Goal: Information Seeking & Learning: Learn about a topic

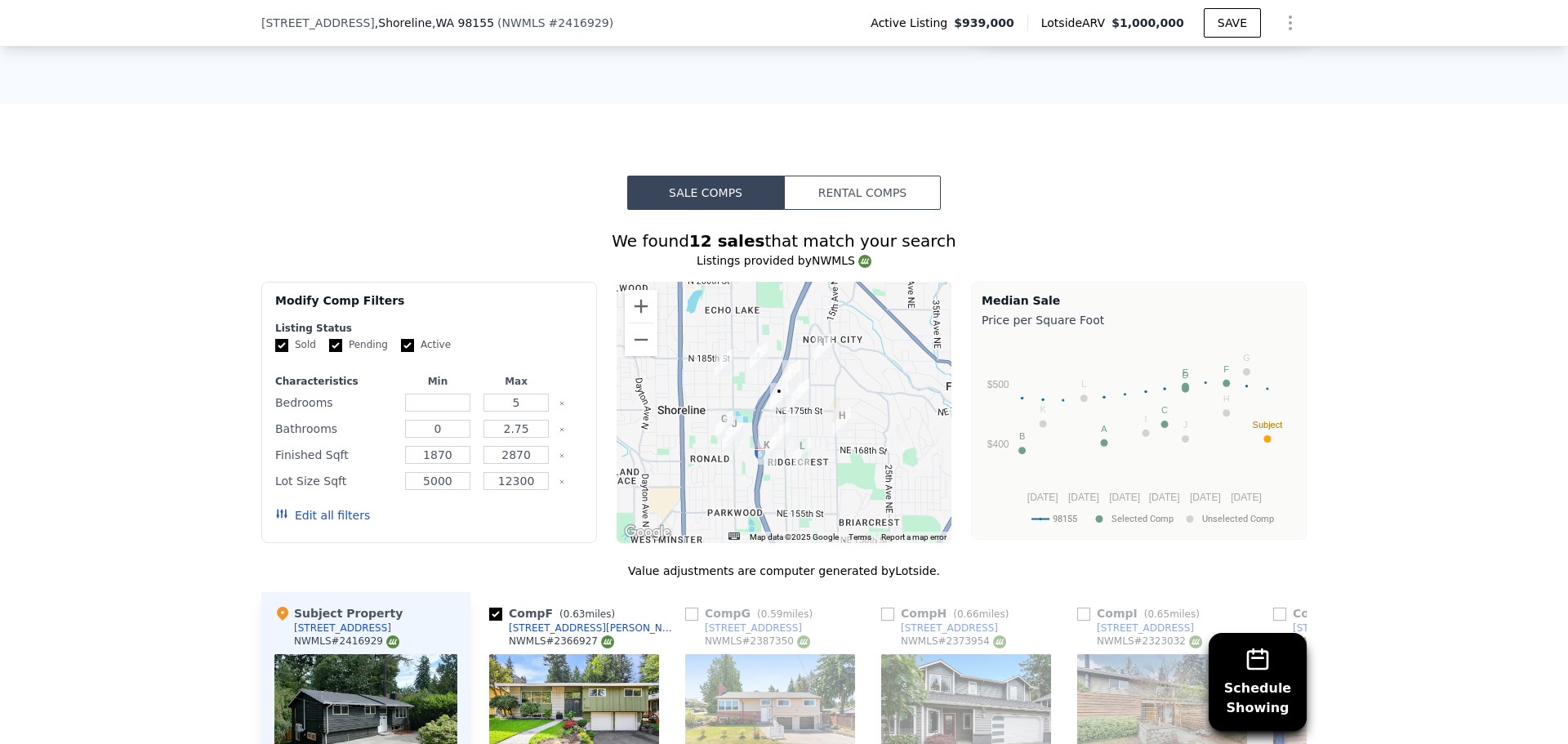
scroll to position [1356, 0]
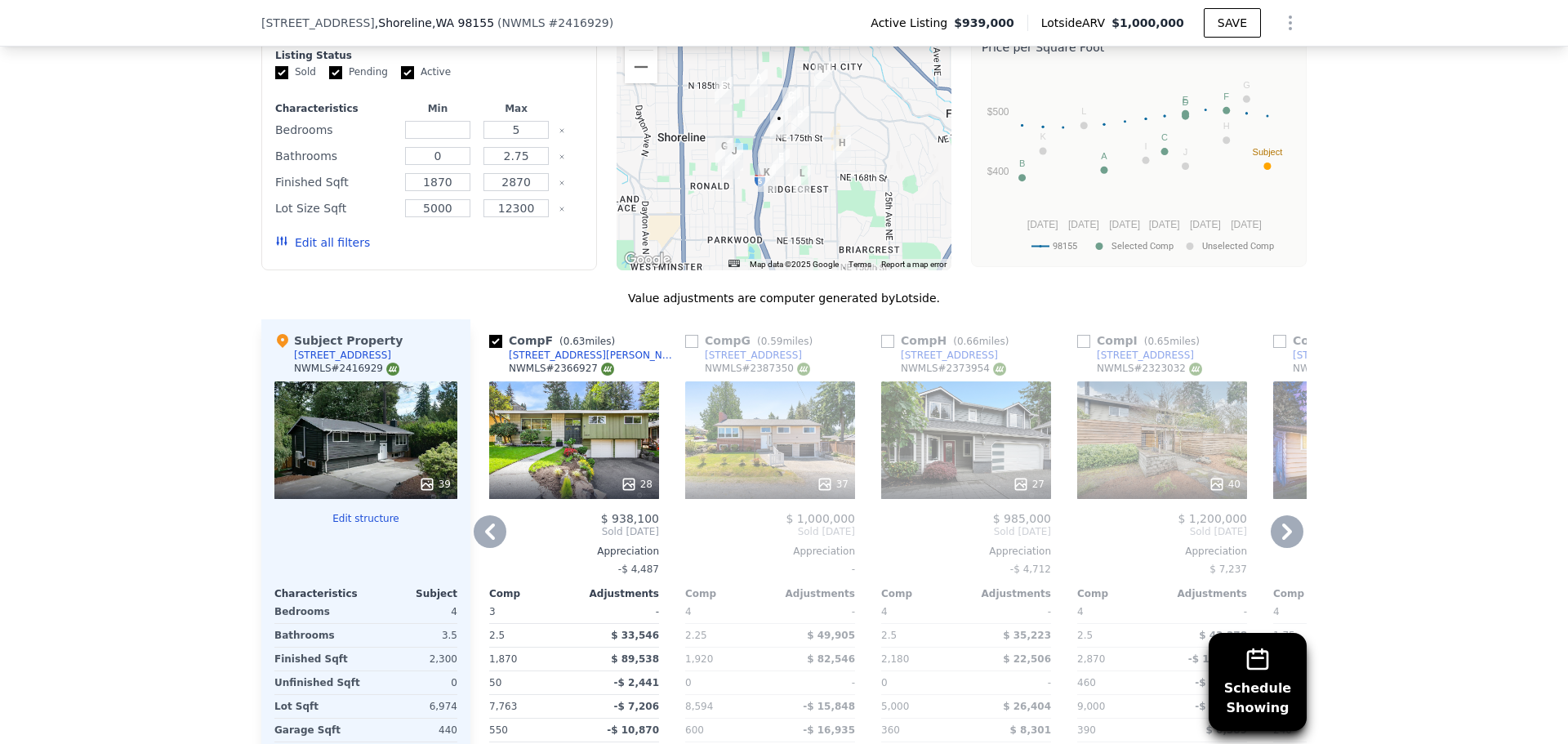
click at [607, 490] on div "28" at bounding box center [574, 484] width 156 height 16
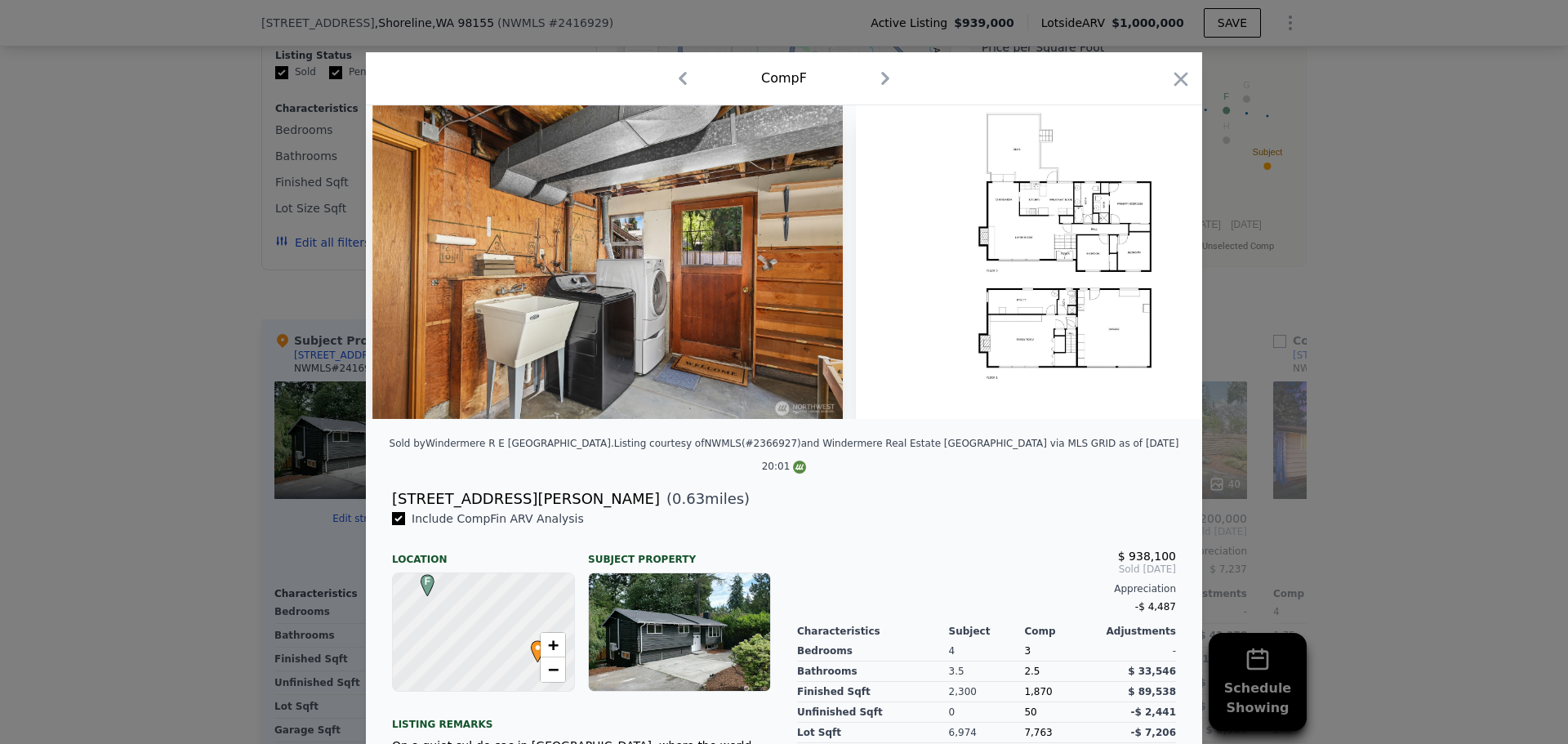
scroll to position [0, 12235]
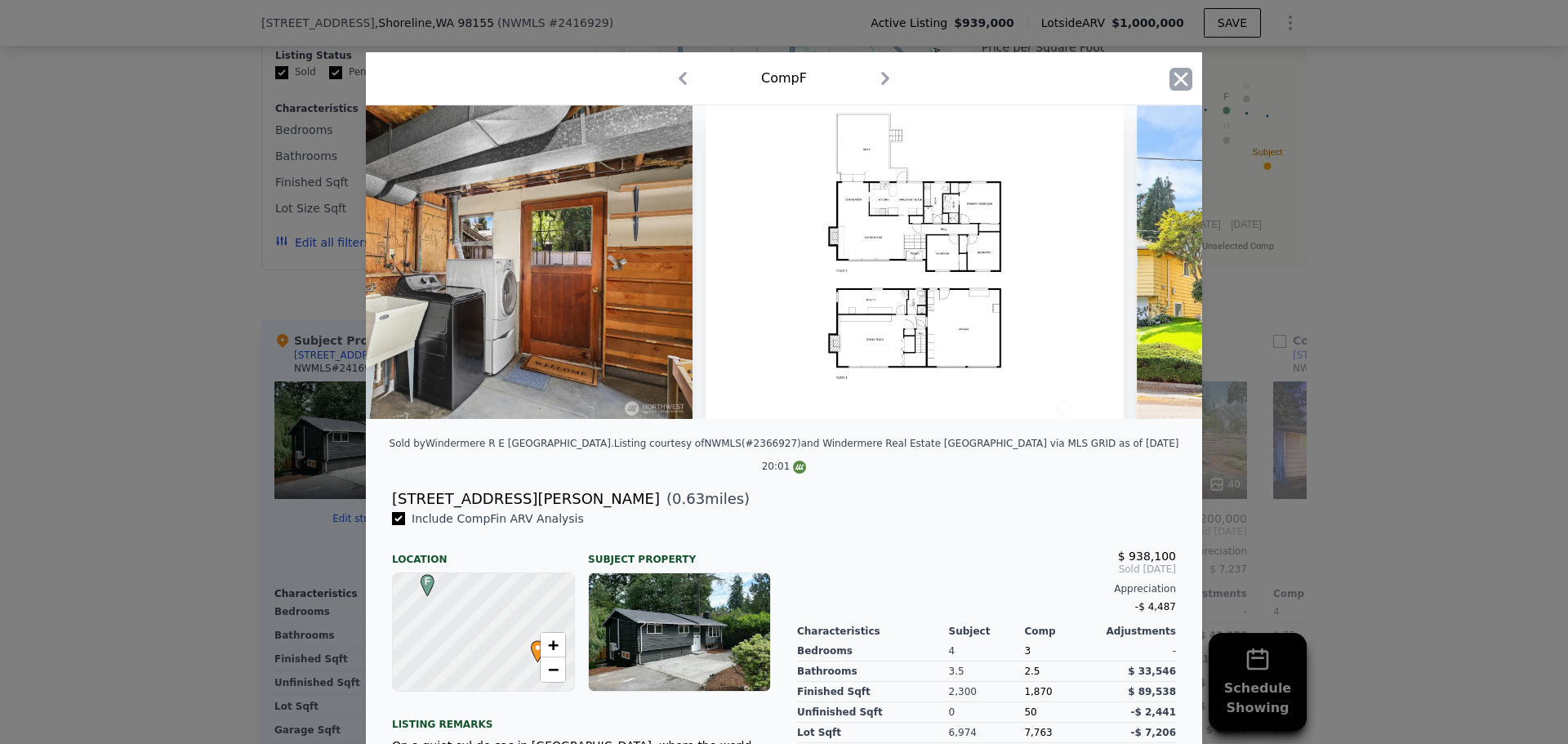
click at [1170, 82] on icon "button" at bounding box center [1181, 80] width 23 height 23
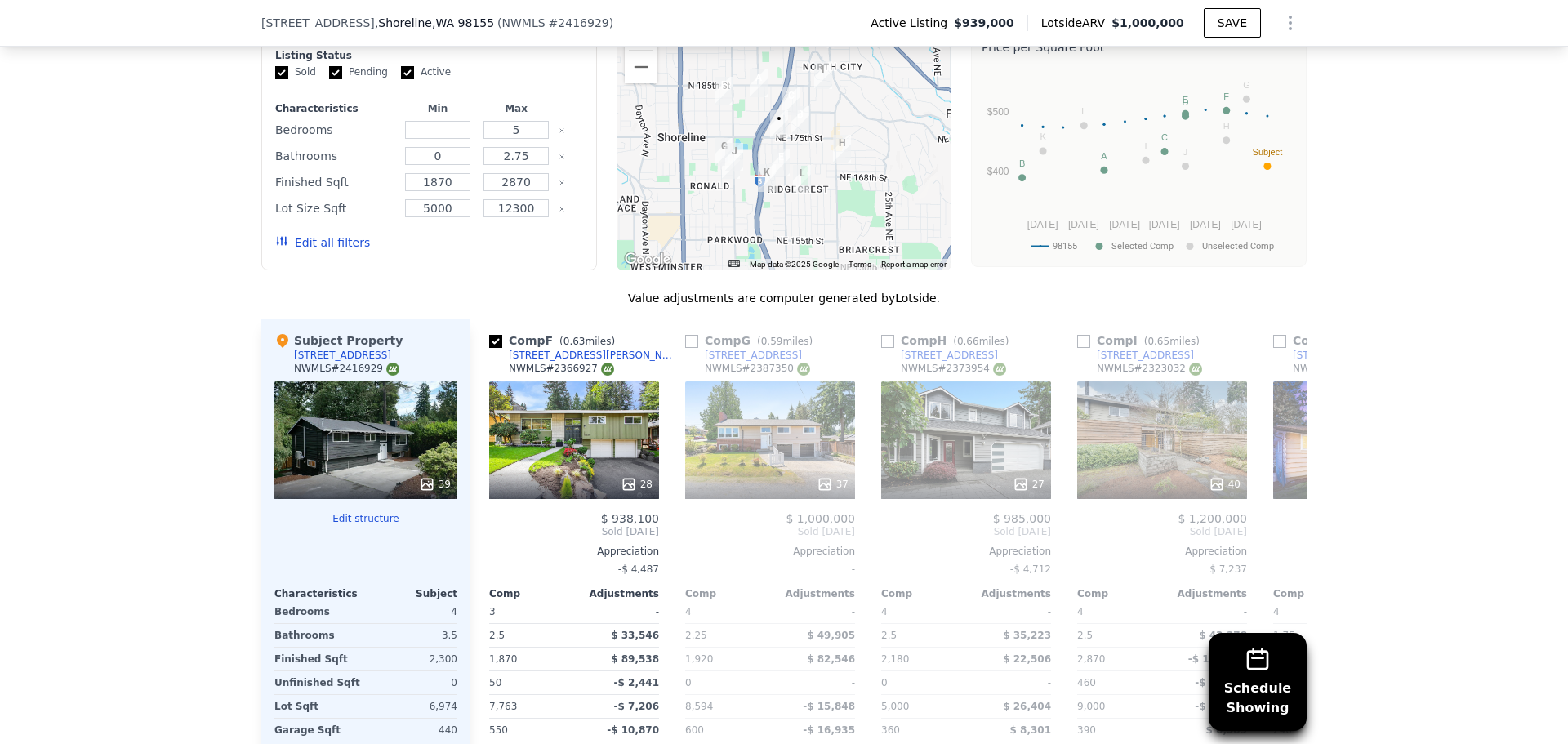
click at [417, 466] on div "39" at bounding box center [366, 440] width 183 height 118
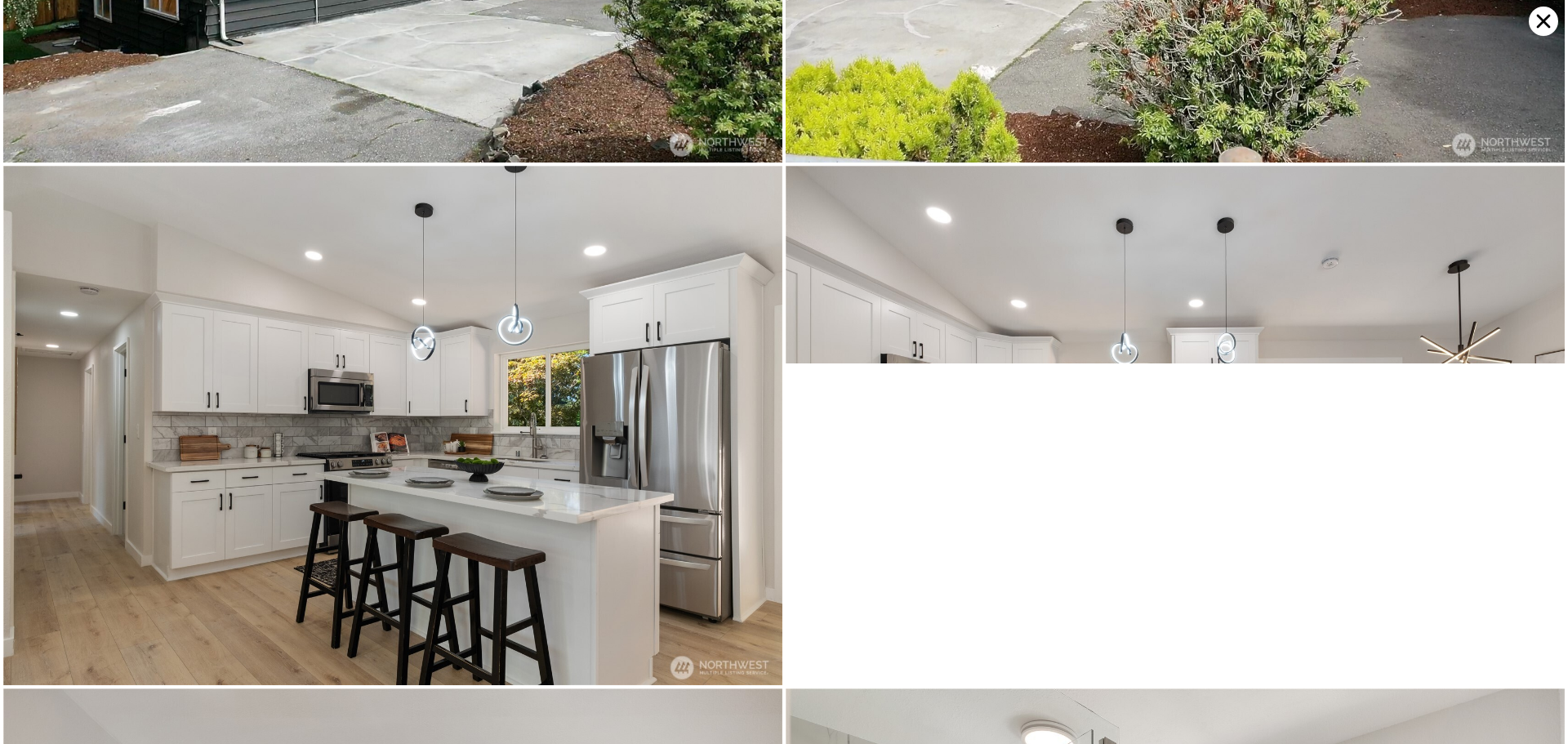
scroll to position [2593, 0]
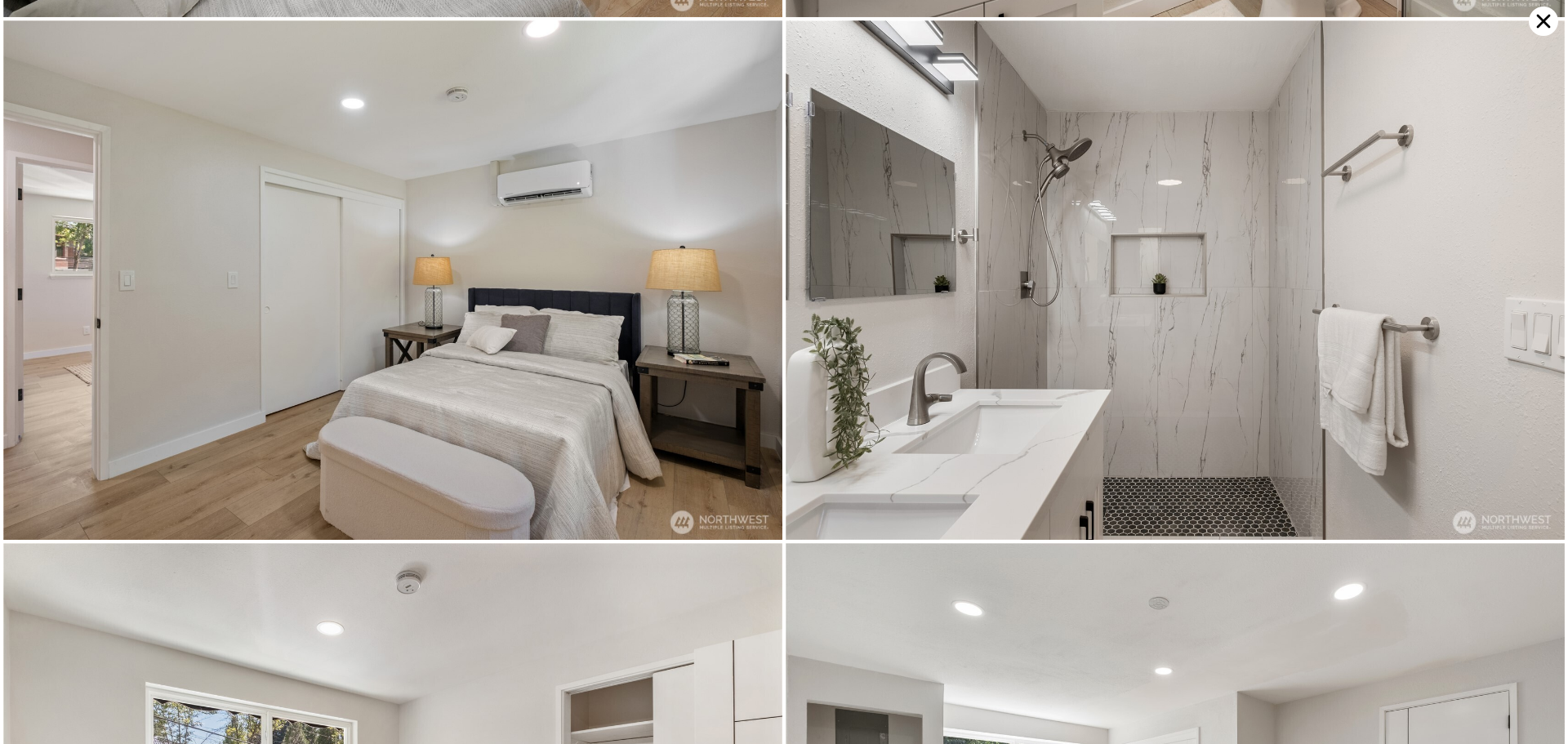
click at [1549, 22] on icon at bounding box center [1543, 20] width 29 height 29
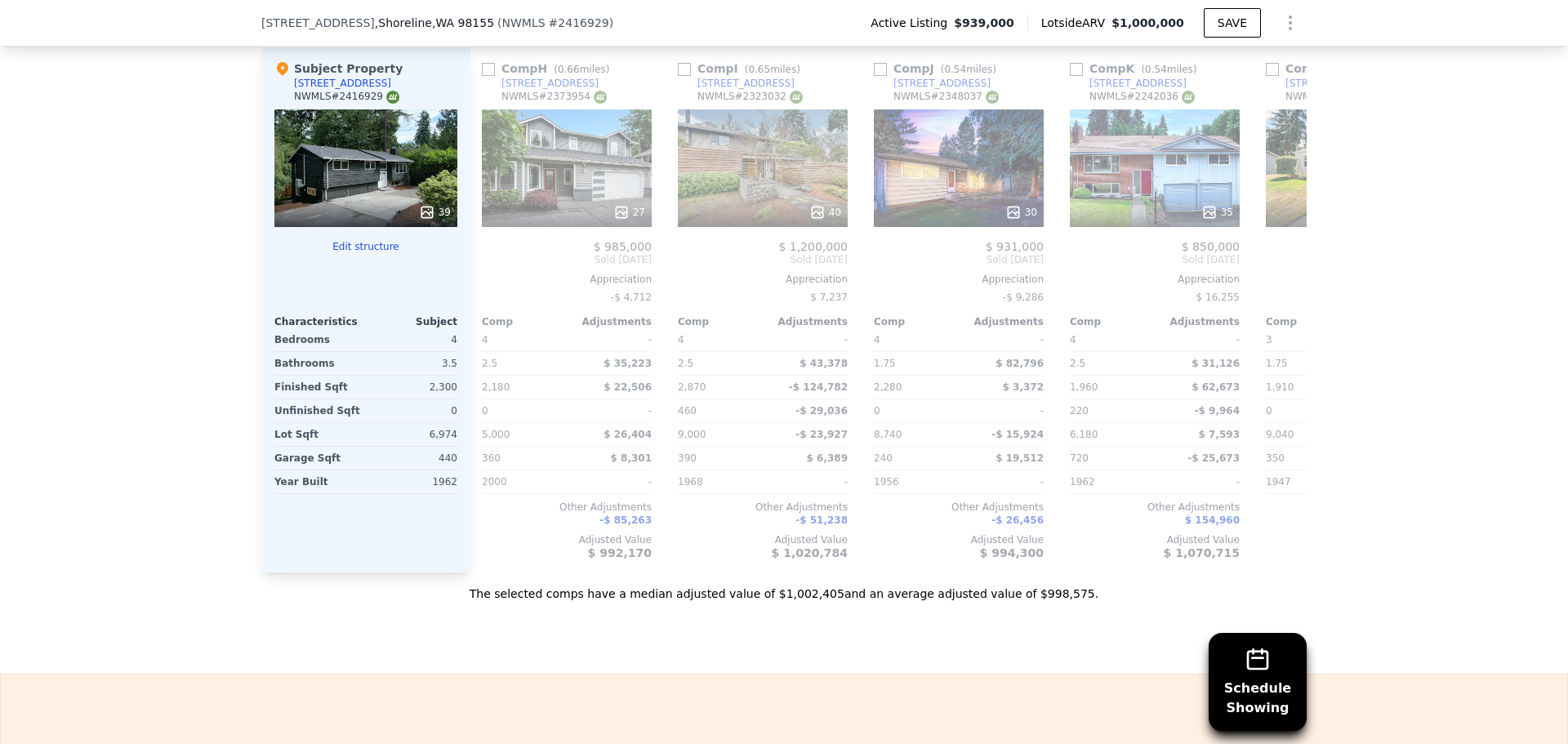
scroll to position [0, 1555]
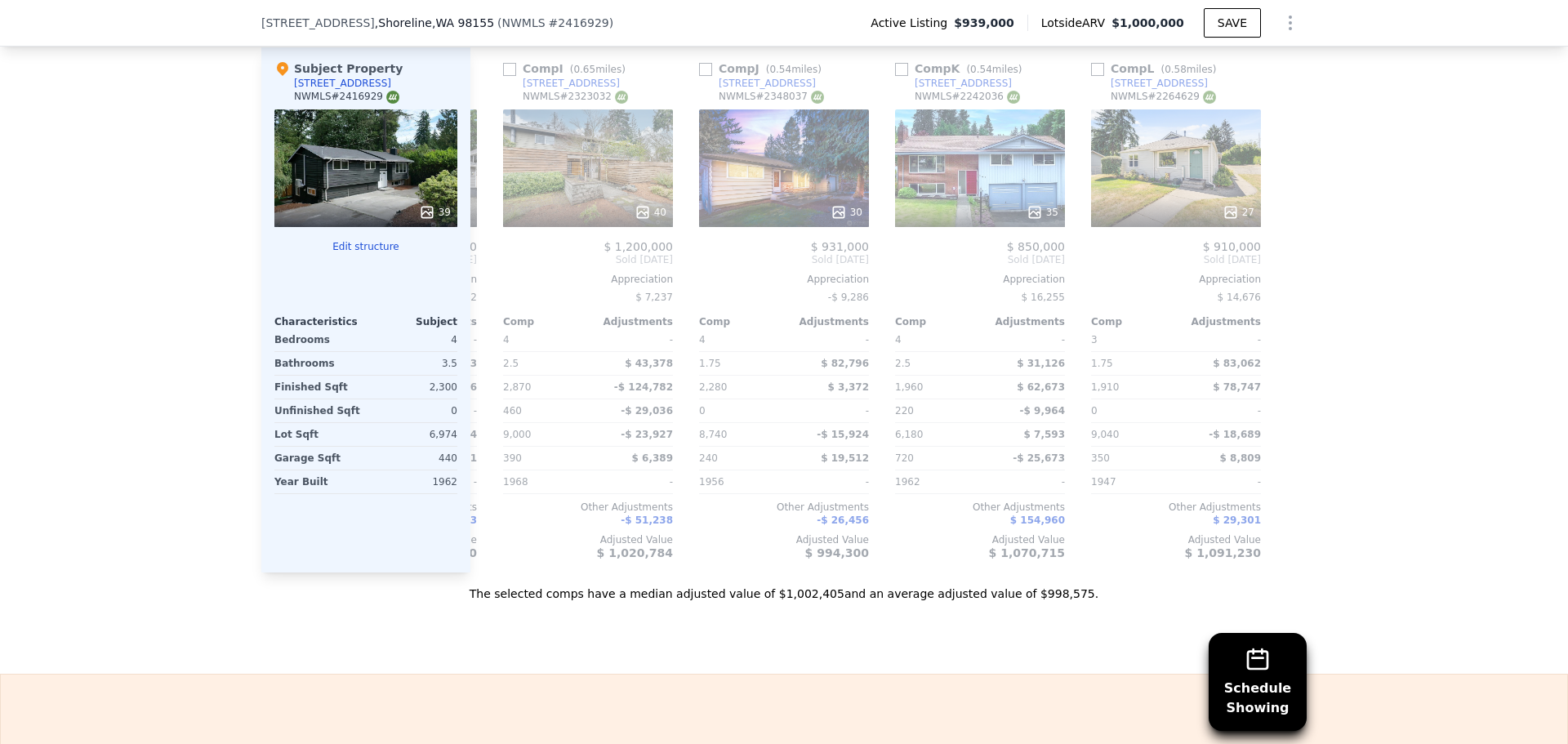
click at [1399, 268] on div "Schedule Showing We found 12 sales that match your search Listings provided by …" at bounding box center [784, 133] width 1568 height 937
drag, startPoint x: 1399, startPoint y: 268, endPoint x: 1458, endPoint y: 481, distance: 221.0
click at [1458, 481] on div "Schedule Showing We found 12 sales that match your search Listings provided by …" at bounding box center [784, 133] width 1568 height 937
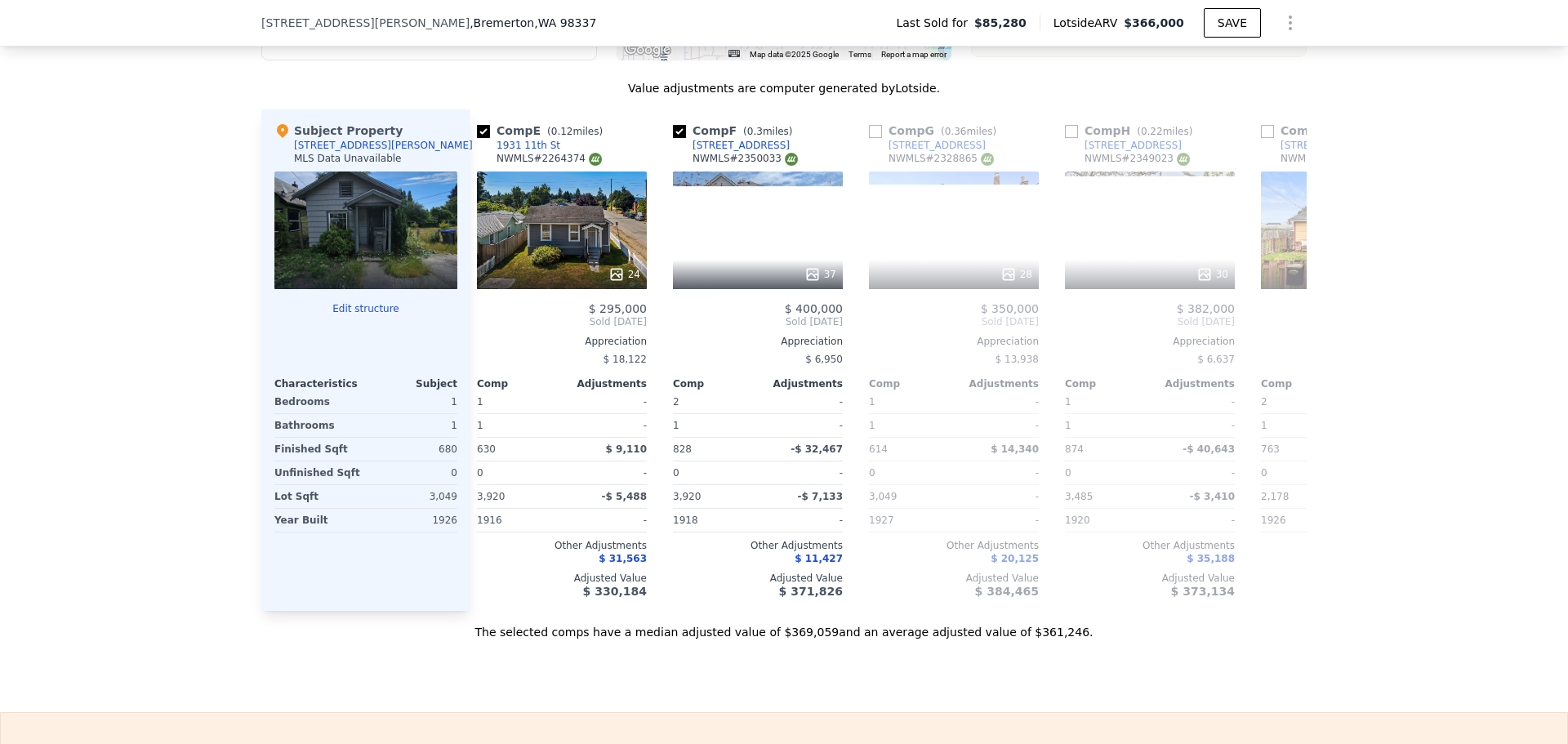
scroll to position [0, 795]
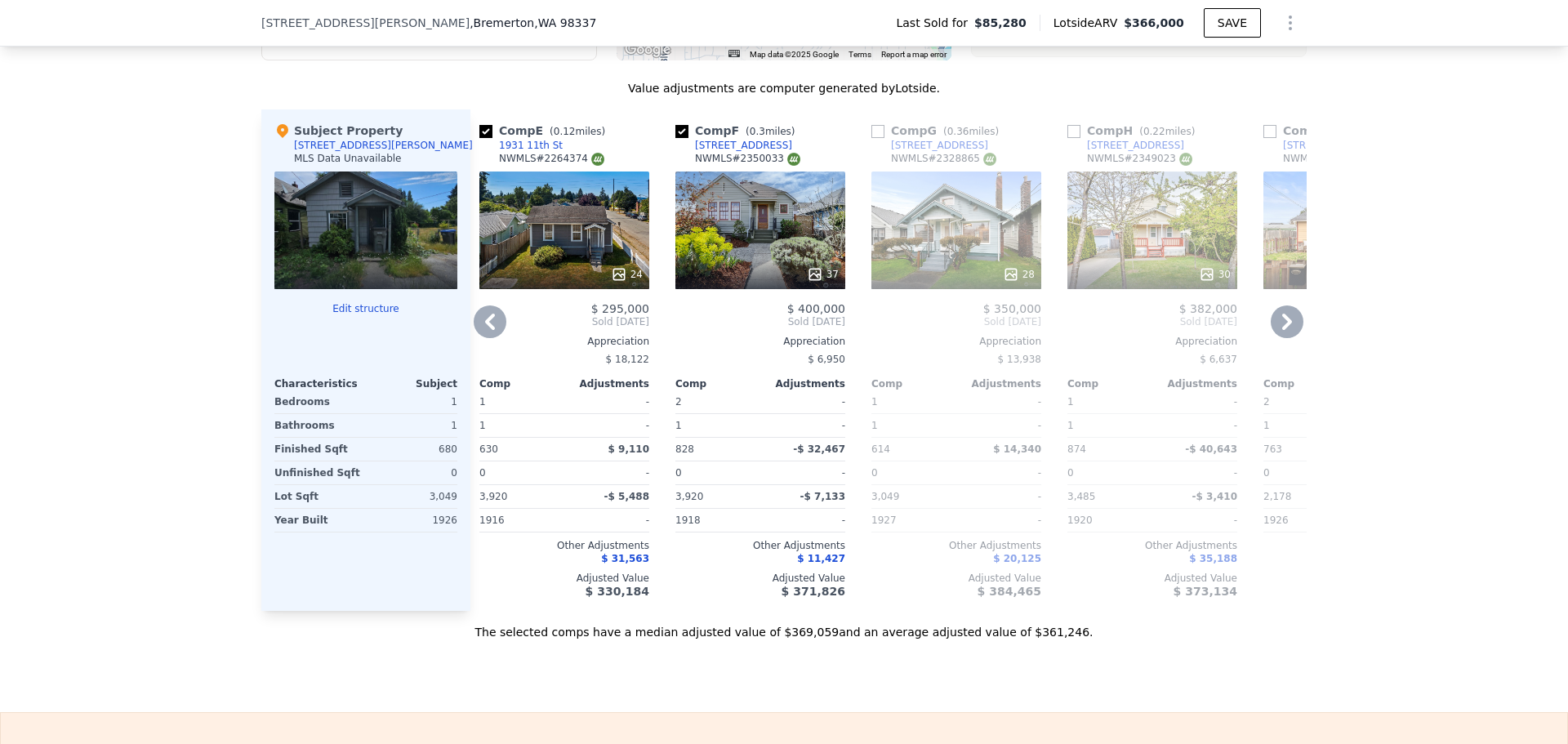
click at [564, 249] on div "24" at bounding box center [564, 230] width 170 height 118
